Goal: Transaction & Acquisition: Purchase product/service

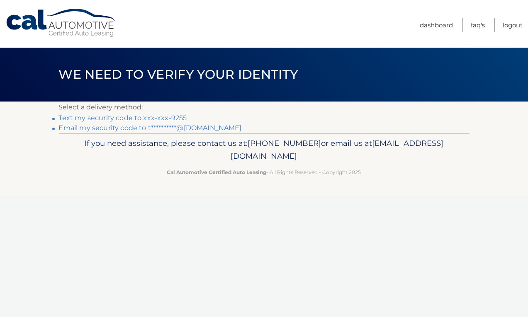
click at [149, 119] on link "Text my security code to xxx-xxx-9255" at bounding box center [123, 118] width 128 height 8
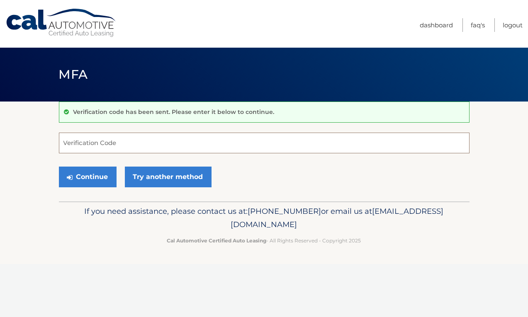
click at [120, 142] on input "Verification Code" at bounding box center [264, 143] width 411 height 21
type input "273765"
click at [94, 175] on button "Continue" at bounding box center [88, 177] width 58 height 21
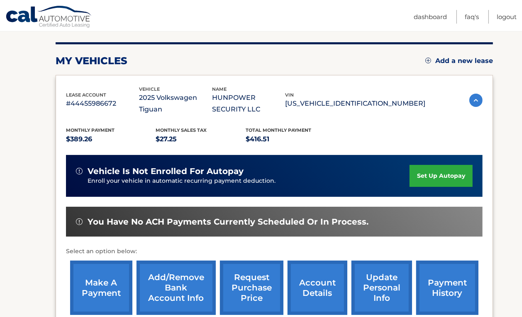
scroll to position [193, 0]
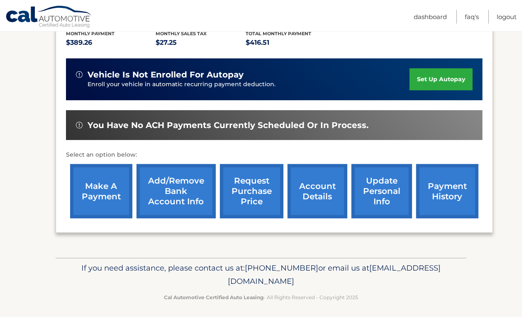
click at [98, 190] on link "make a payment" at bounding box center [101, 191] width 62 height 54
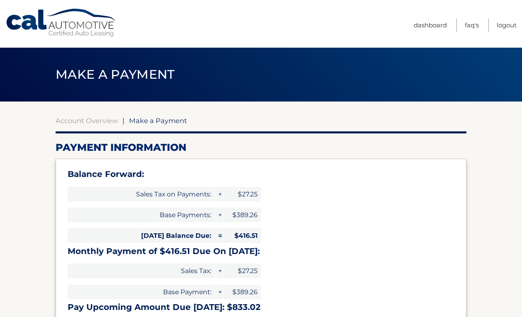
select select "OWU4NDIyNTEtYmYzZC00NzgwLTg0YzEtMjNjNThiMDUyN2Iw"
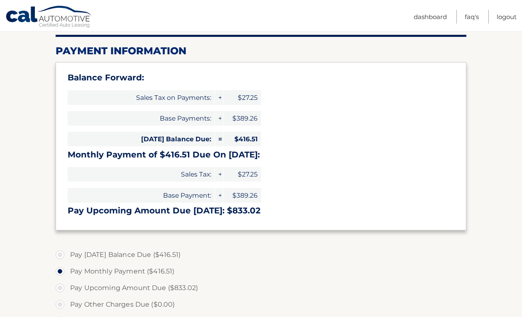
scroll to position [193, 0]
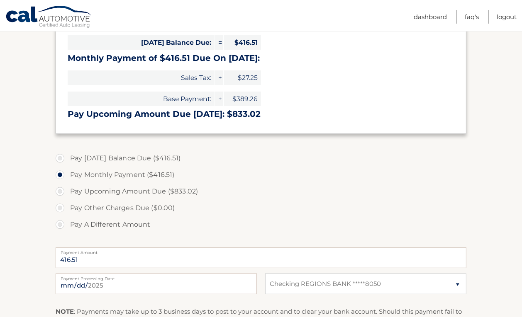
click at [62, 156] on label "Pay Today's Balance Due ($416.51)" at bounding box center [261, 158] width 411 height 17
click at [62, 156] on input "Pay Today's Balance Due ($416.51)" at bounding box center [63, 156] width 8 height 13
radio input "true"
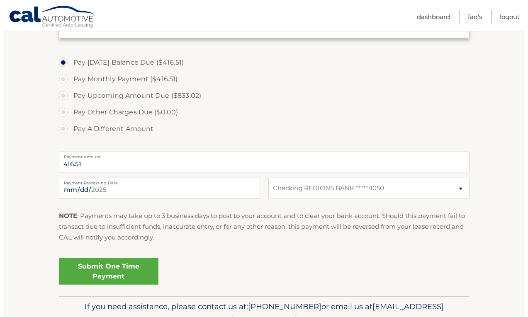
scroll to position [291, 0]
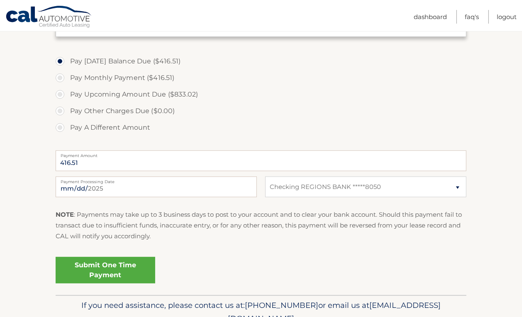
click at [100, 268] on link "Submit One Time Payment" at bounding box center [106, 270] width 100 height 27
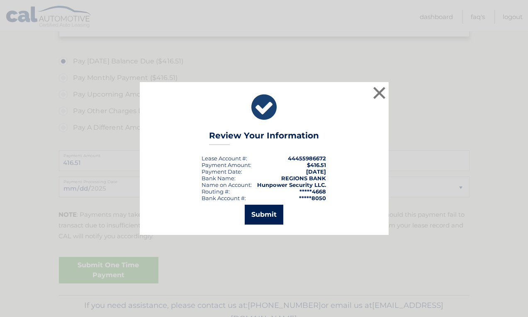
click at [269, 215] on button "Submit" at bounding box center [264, 215] width 39 height 20
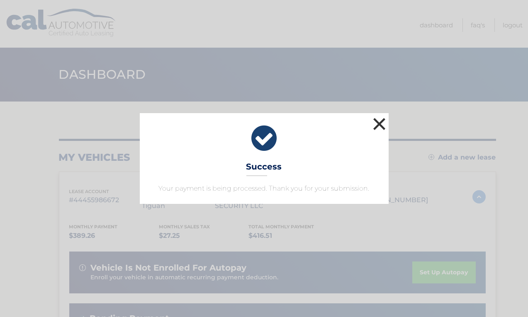
click at [378, 122] on button "×" at bounding box center [379, 124] width 17 height 17
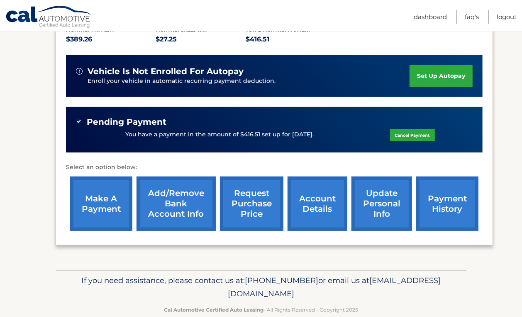
scroll to position [211, 0]
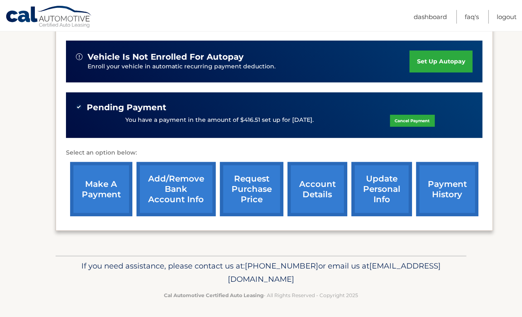
click at [422, 194] on link "payment history" at bounding box center [447, 189] width 62 height 54
click at [442, 191] on link "payment history" at bounding box center [447, 189] width 62 height 54
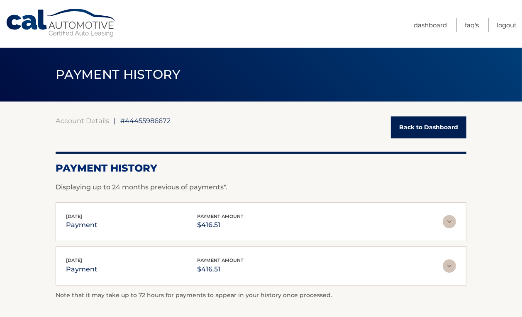
click at [441, 127] on link "Back to Dashboard" at bounding box center [429, 128] width 76 height 22
click at [426, 128] on link "Back to Dashboard" at bounding box center [429, 128] width 76 height 22
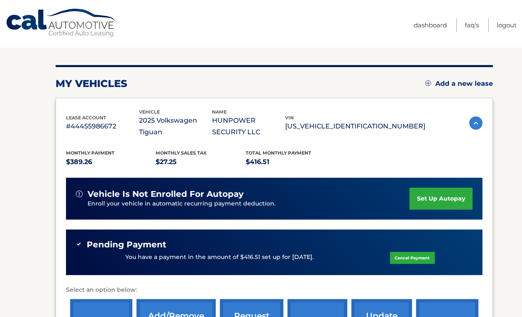
scroll to position [97, 0]
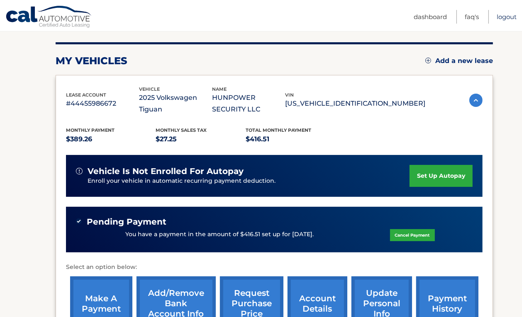
click at [501, 17] on link "Logout" at bounding box center [507, 17] width 20 height 14
